Goal: Task Accomplishment & Management: Use online tool/utility

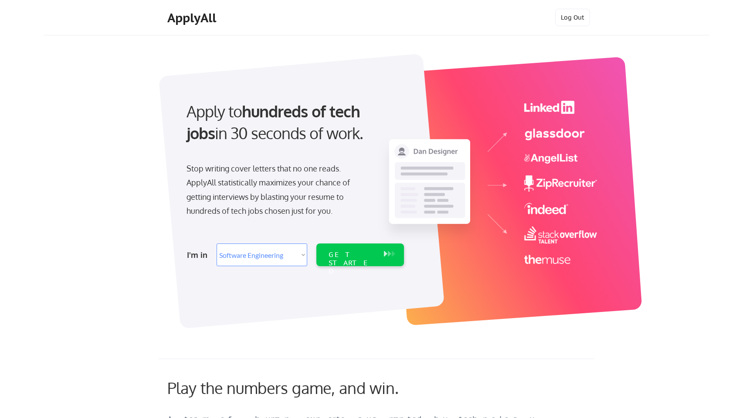
select select ""engineering""
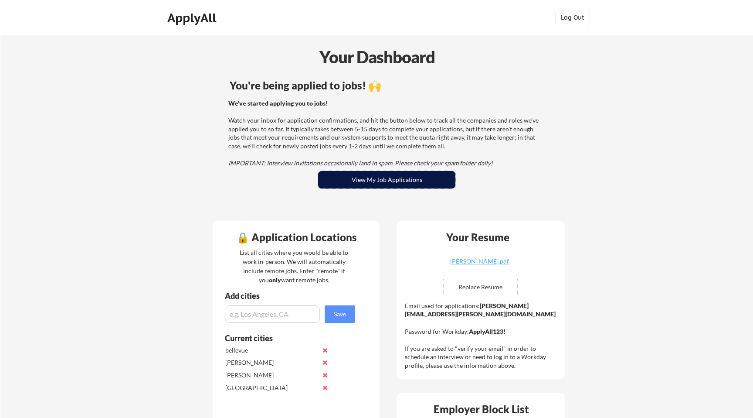
click at [407, 186] on button "View My Job Applications" at bounding box center [386, 179] width 137 height 17
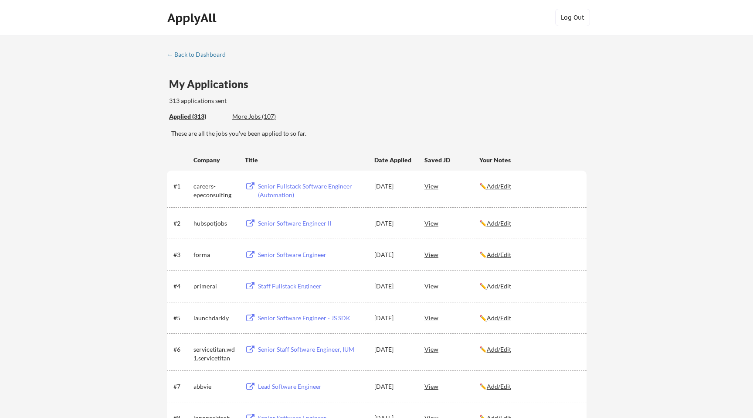
click at [268, 118] on div "More Jobs (107)" at bounding box center [264, 116] width 64 height 9
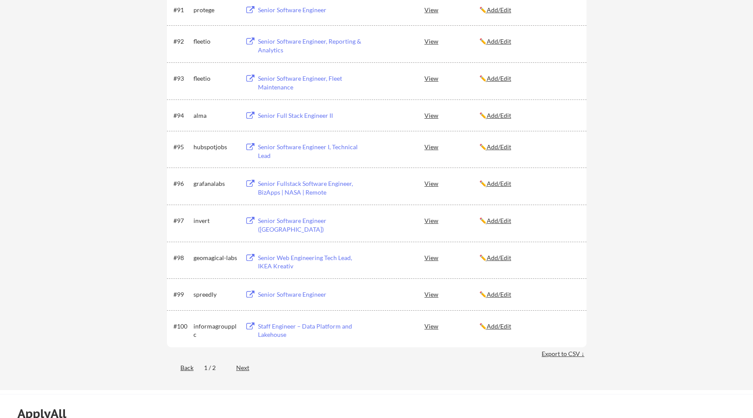
scroll to position [3174, 0]
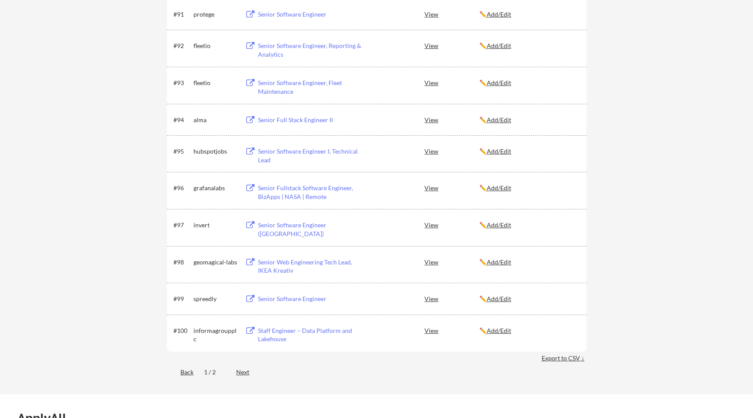
click at [236, 372] on div "Back 1 / 2 Next" at bounding box center [377, 373] width 420 height 18
click at [242, 371] on div "Next" at bounding box center [247, 372] width 23 height 9
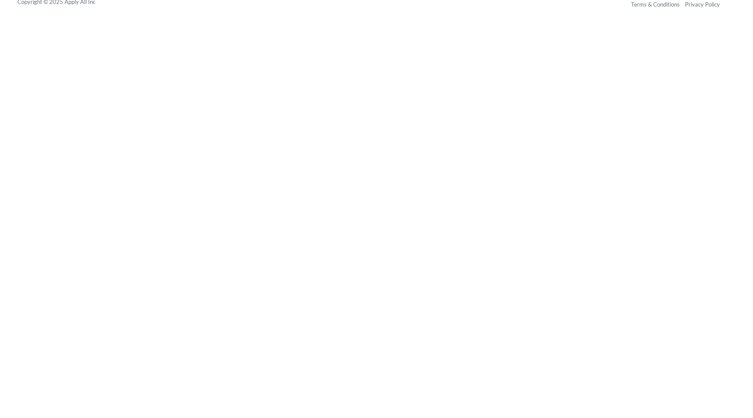
scroll to position [569, 0]
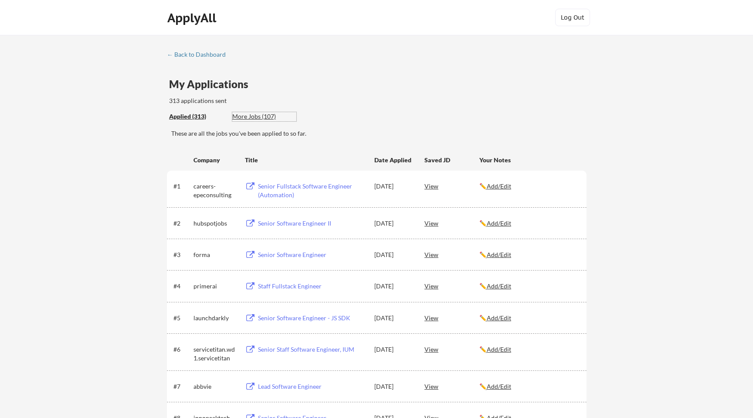
click at [262, 119] on div "More Jobs (107)" at bounding box center [264, 116] width 64 height 9
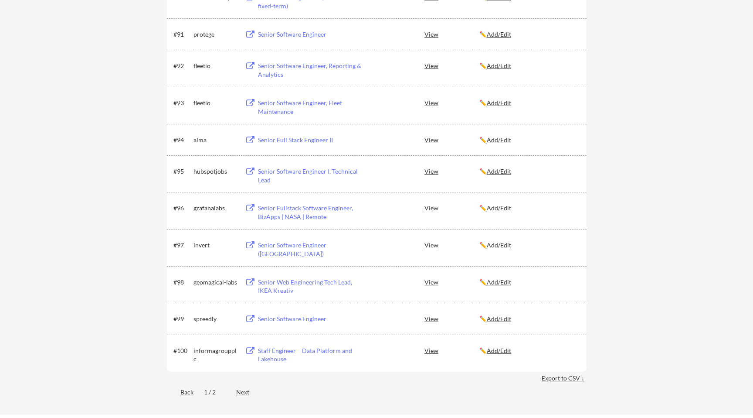
scroll to position [3154, 0]
click at [248, 390] on div "Next" at bounding box center [247, 391] width 23 height 9
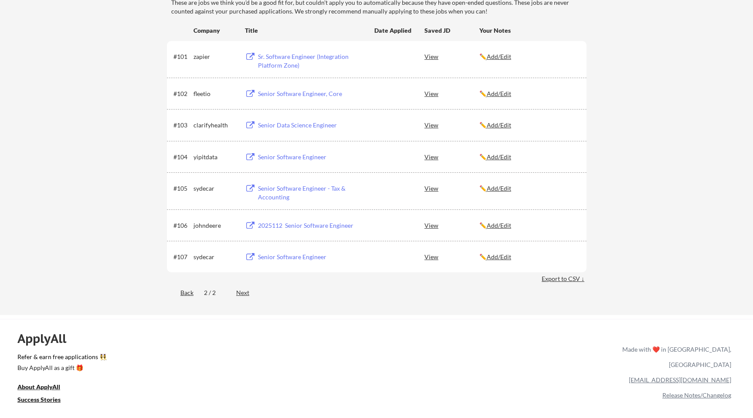
scroll to position [132, 0]
click at [187, 295] on div "Back" at bounding box center [180, 291] width 27 height 9
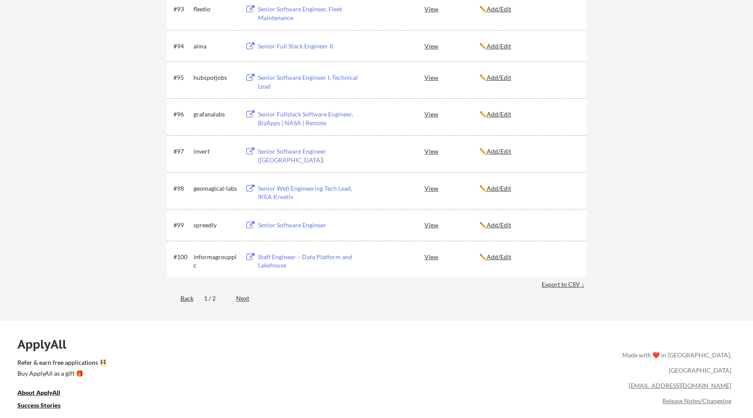
scroll to position [3248, 0]
click at [299, 254] on div "Staff Engineer – Data Platform and Lakehouse" at bounding box center [312, 260] width 108 height 17
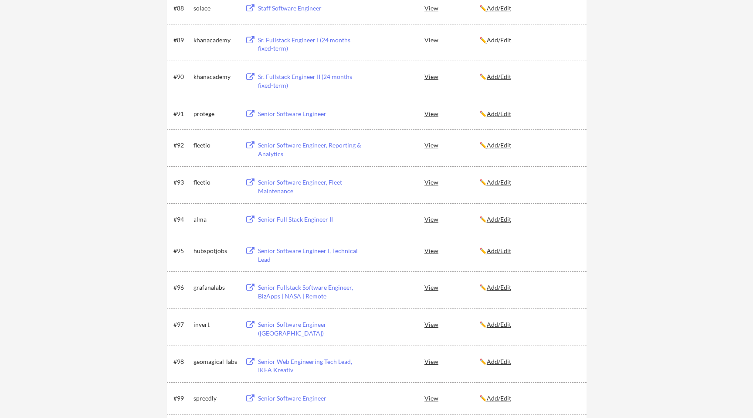
scroll to position [3066, 0]
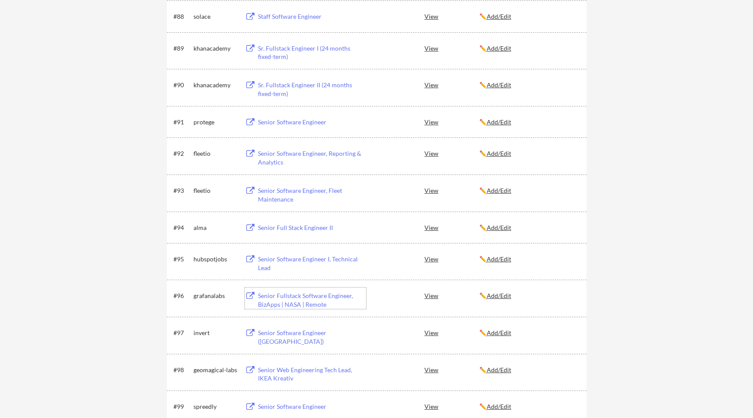
click at [324, 299] on div "Senior Fullstack Software Engineer, BizApps | NASA | Remote" at bounding box center [312, 299] width 108 height 17
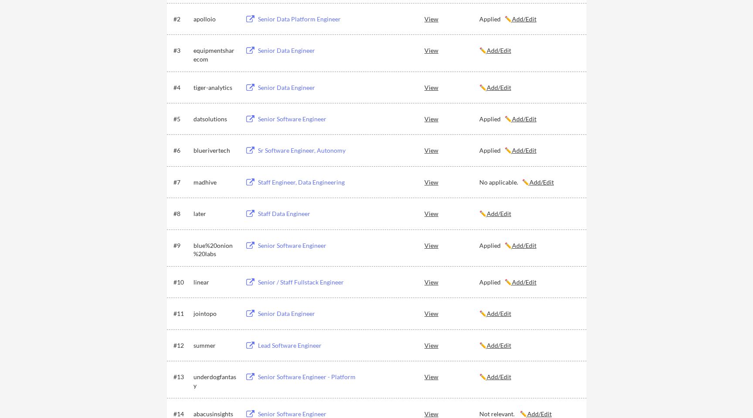
scroll to position [0, 0]
